Goal: Task Accomplishment & Management: Manage account settings

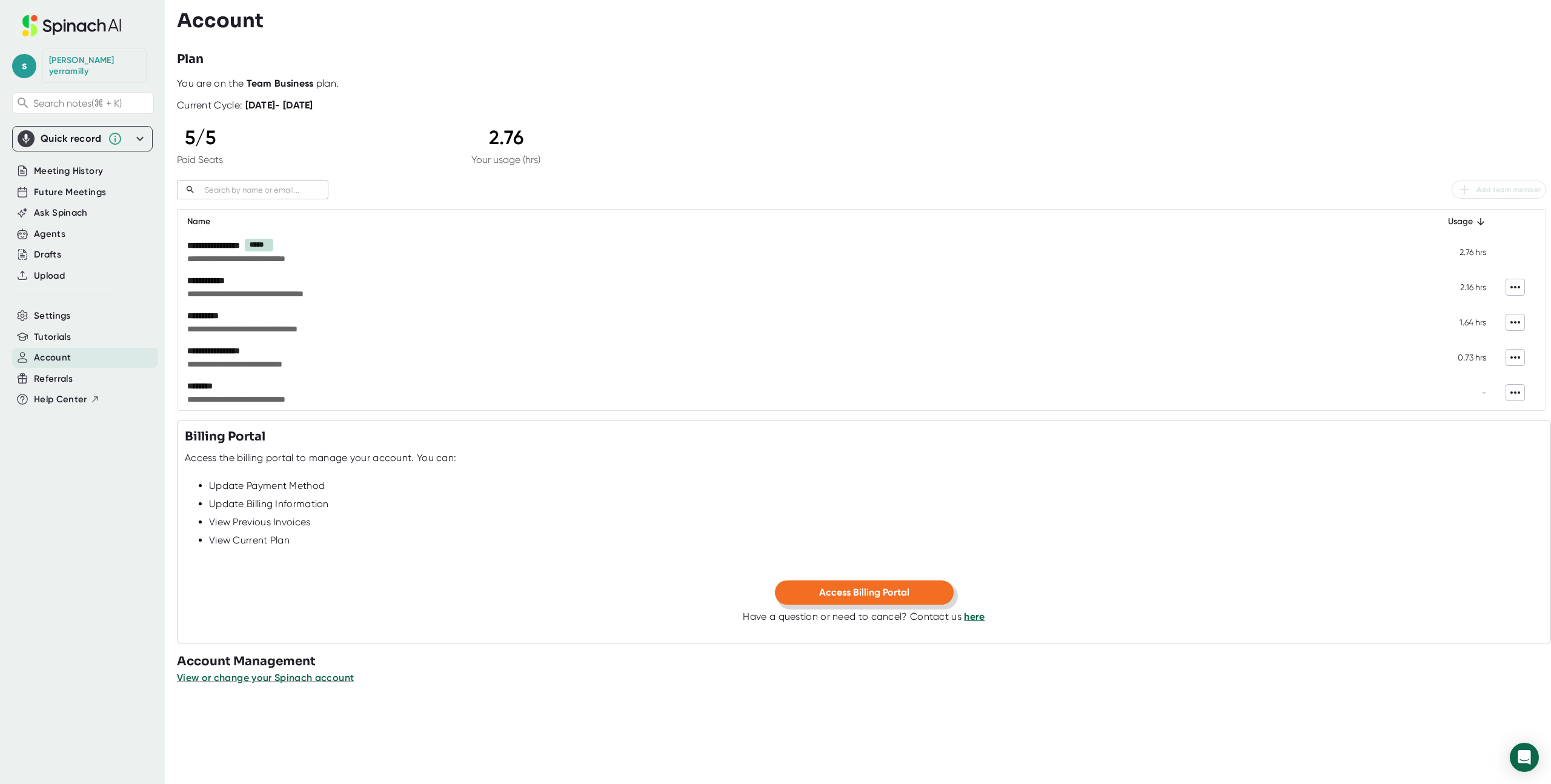
click at [897, 584] on button "Access Billing Portal" at bounding box center [864, 592] width 179 height 24
click at [1502, 185] on span "Add team member" at bounding box center [1499, 189] width 84 height 14
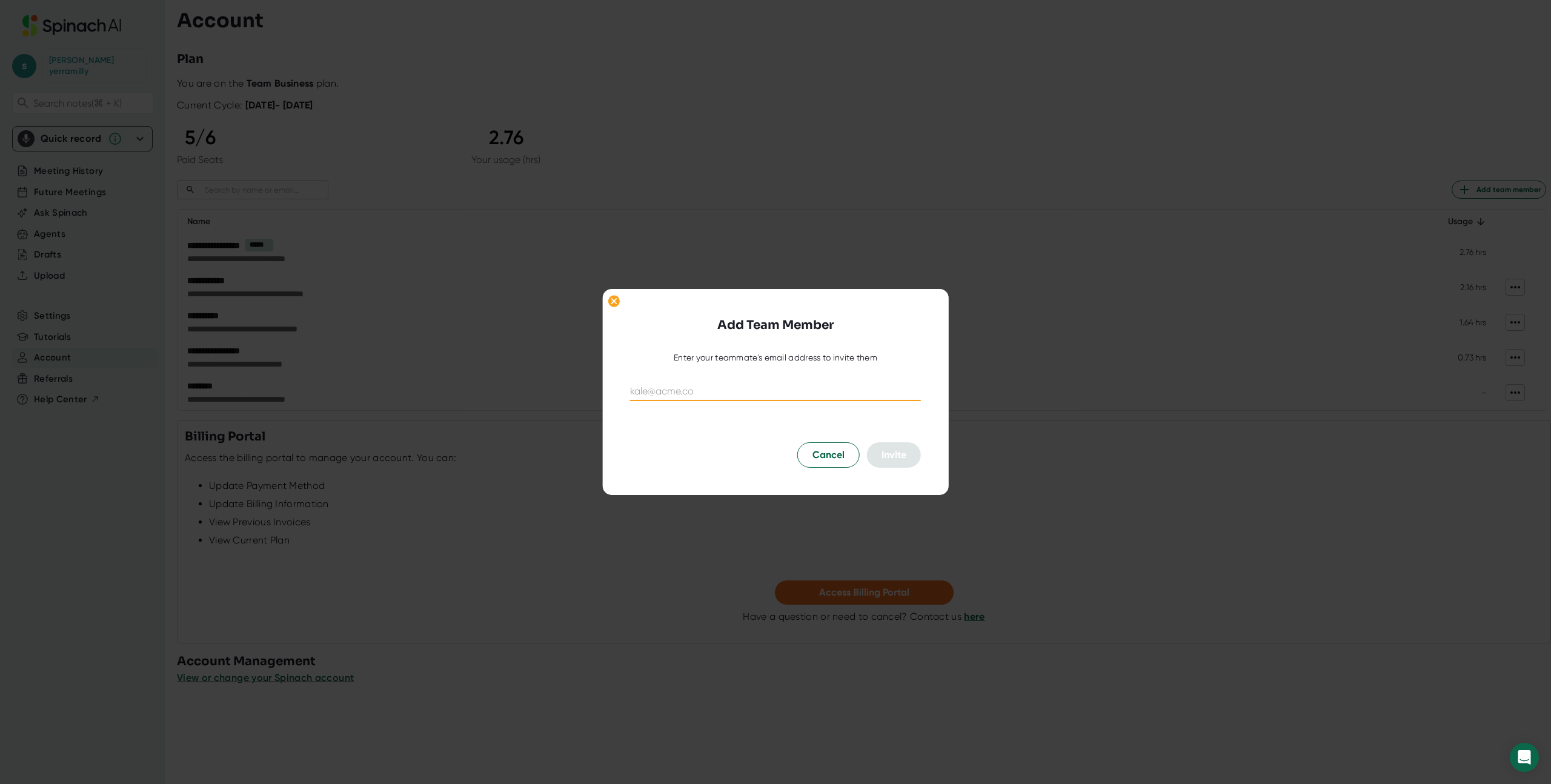
paste input "rabiya@assembly-industries.com"
type input "rabiya@assembly-industries.com"
click at [890, 454] on span "Invite" at bounding box center [894, 455] width 25 height 11
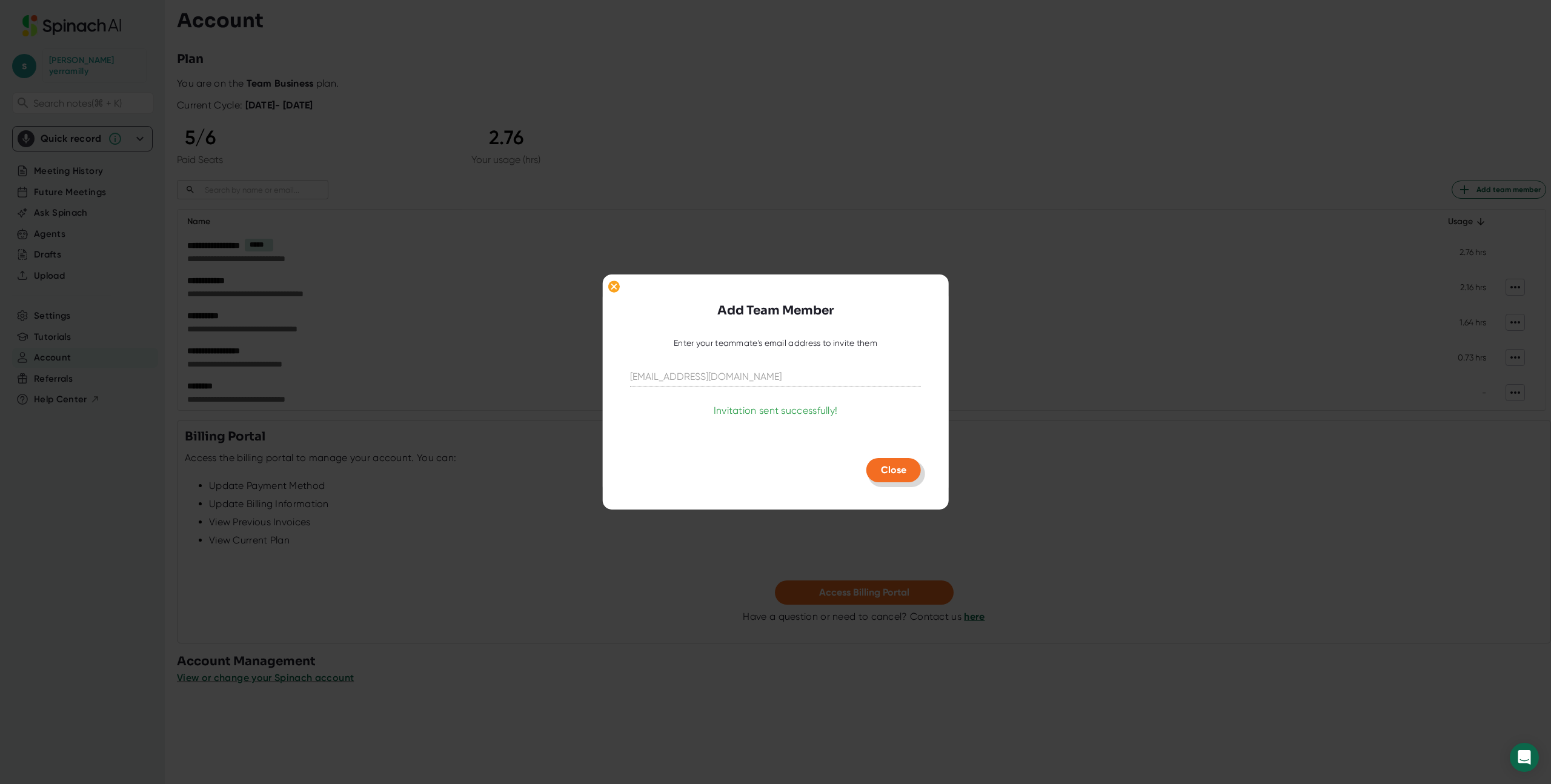
click at [898, 469] on span "Close" at bounding box center [893, 470] width 25 height 11
